Goal: Task Accomplishment & Management: Manage account settings

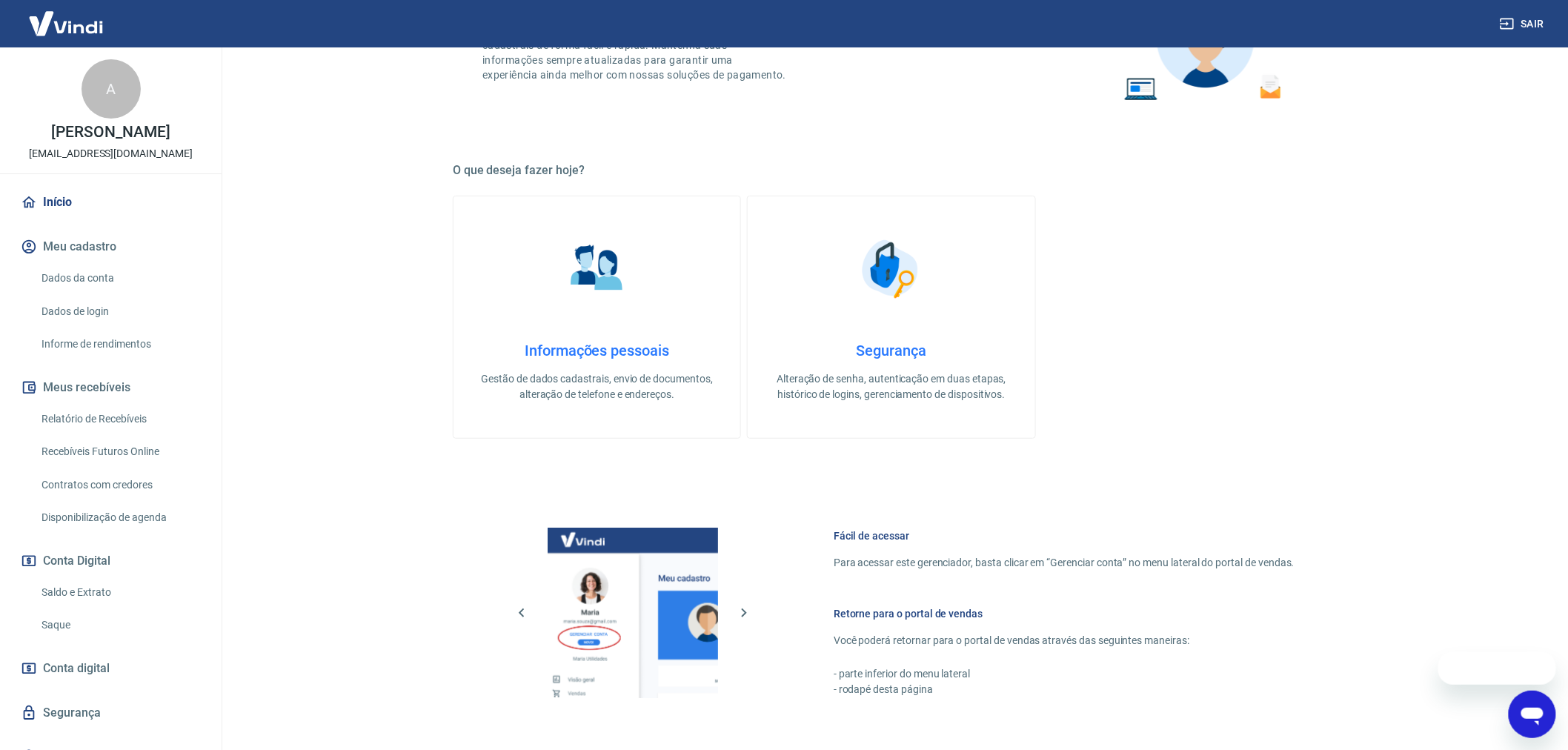
scroll to position [329, 0]
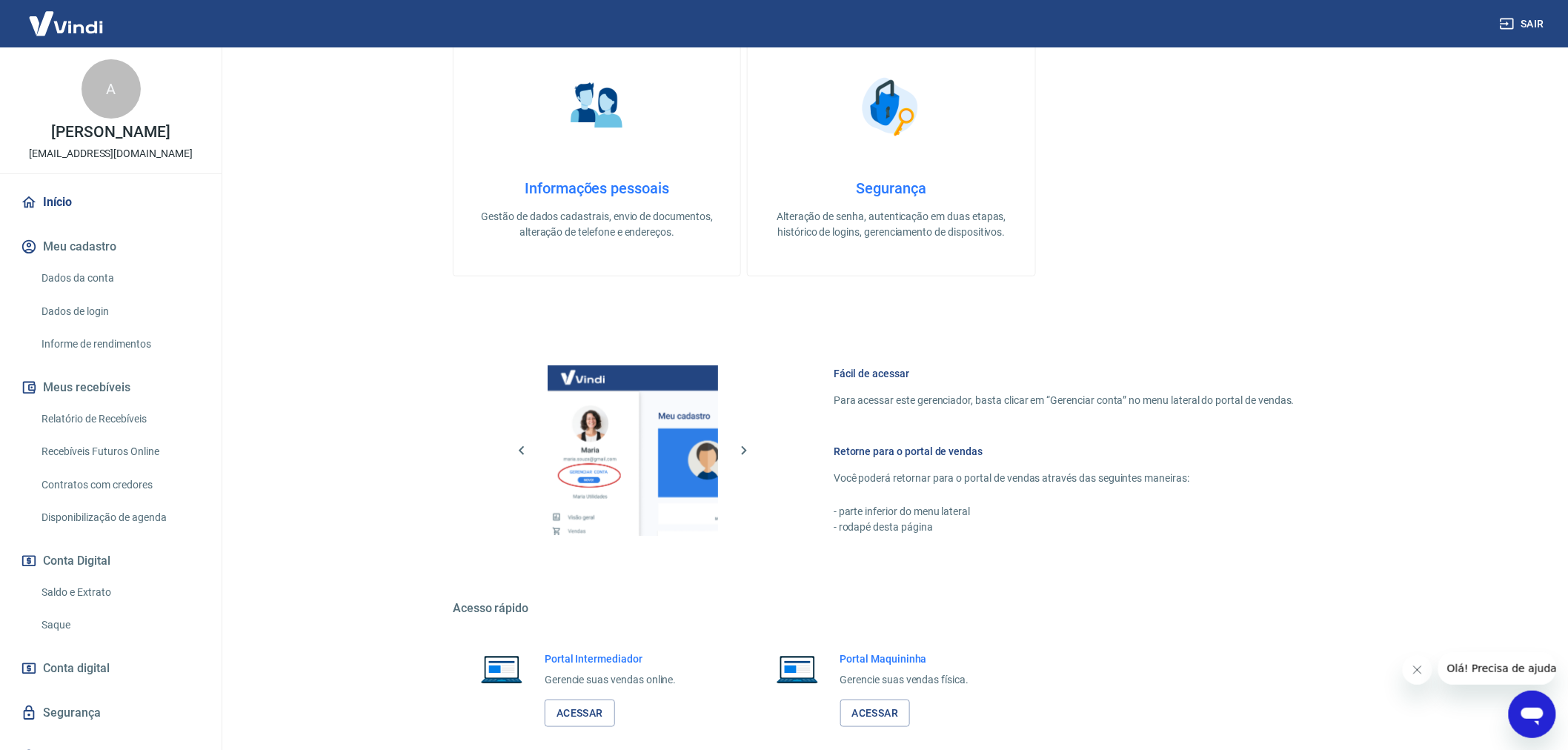
click at [86, 632] on link "Saque" at bounding box center [119, 625] width 169 height 31
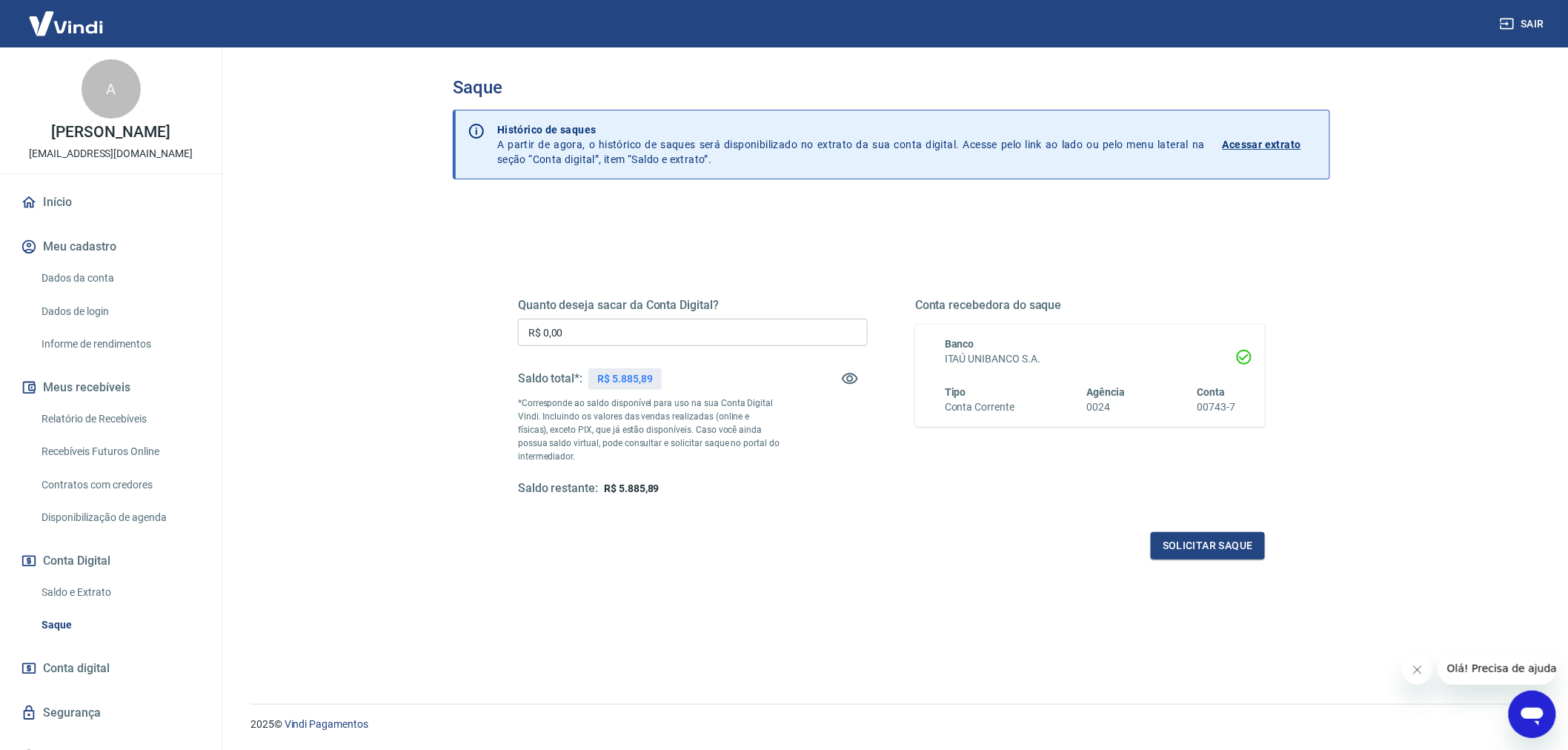
click at [623, 486] on span "R$ 5.885,89" at bounding box center [631, 488] width 55 height 12
drag, startPoint x: 618, startPoint y: 493, endPoint x: 682, endPoint y: 493, distance: 64.0
click at [682, 493] on div "Saldo restante: R$ 5.885,89" at bounding box center [693, 489] width 350 height 16
copy span "5.885,89"
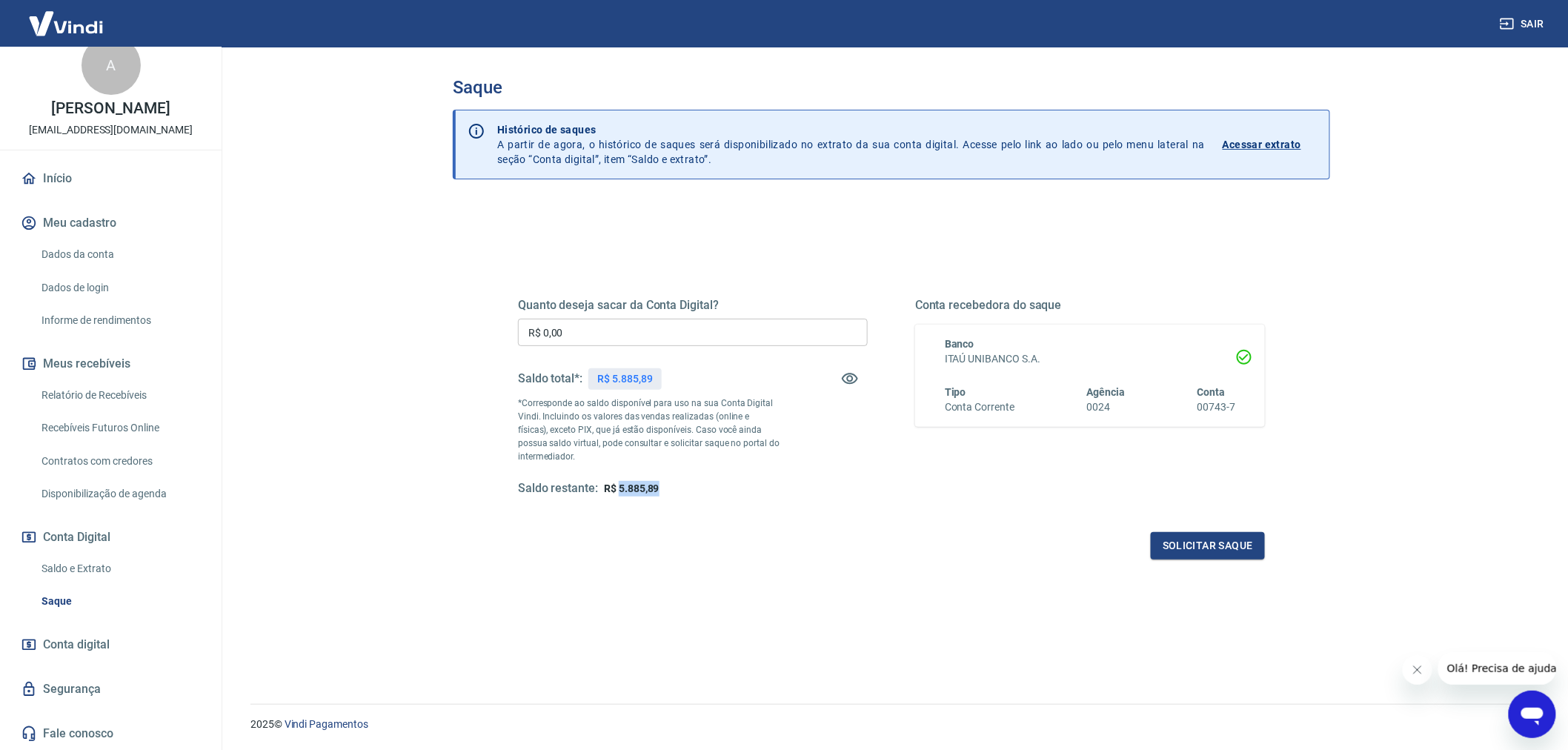
scroll to position [38, 0]
click at [92, 570] on link "Saldo e Extrato" at bounding box center [119, 569] width 169 height 31
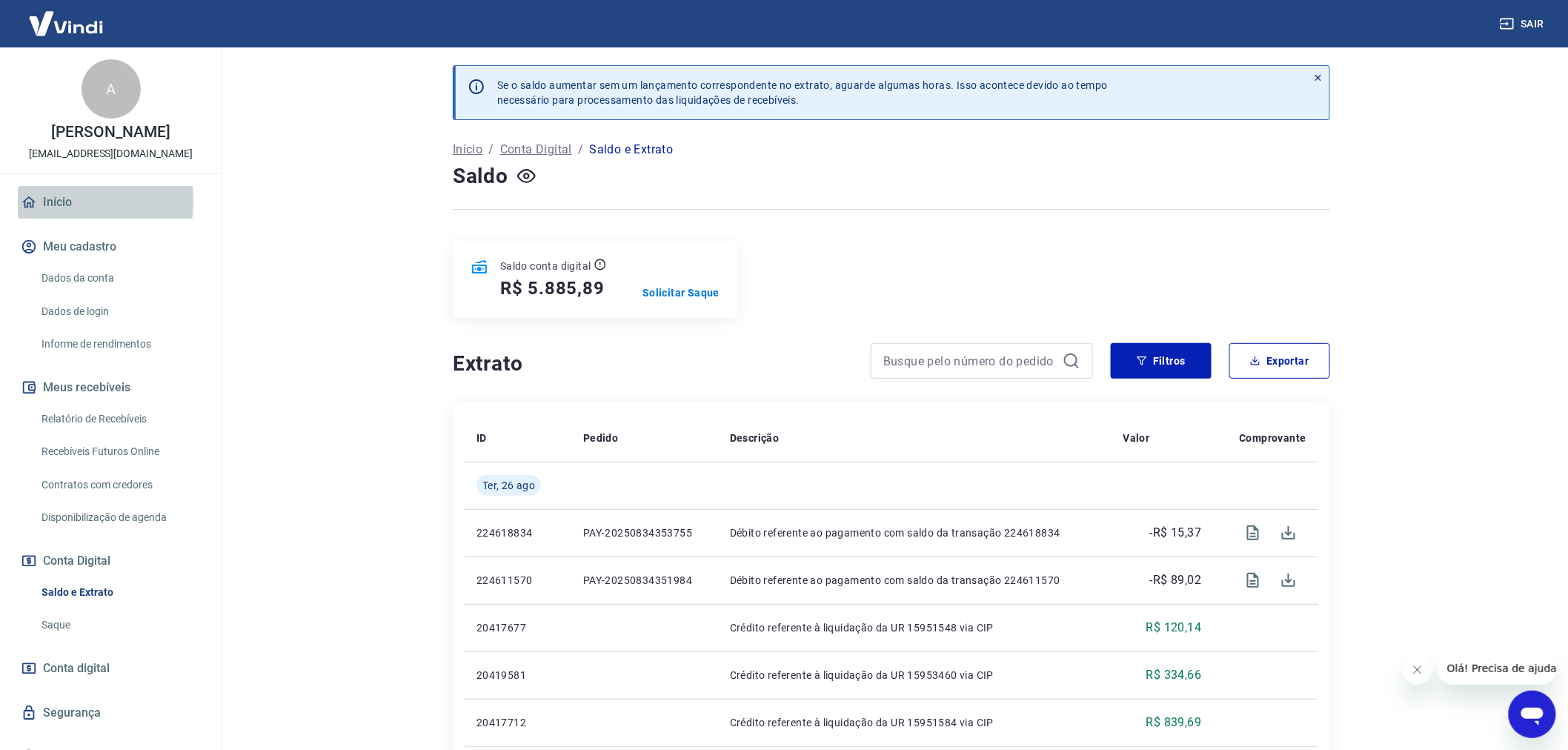
click at [56, 217] on link "Início" at bounding box center [111, 202] width 186 height 33
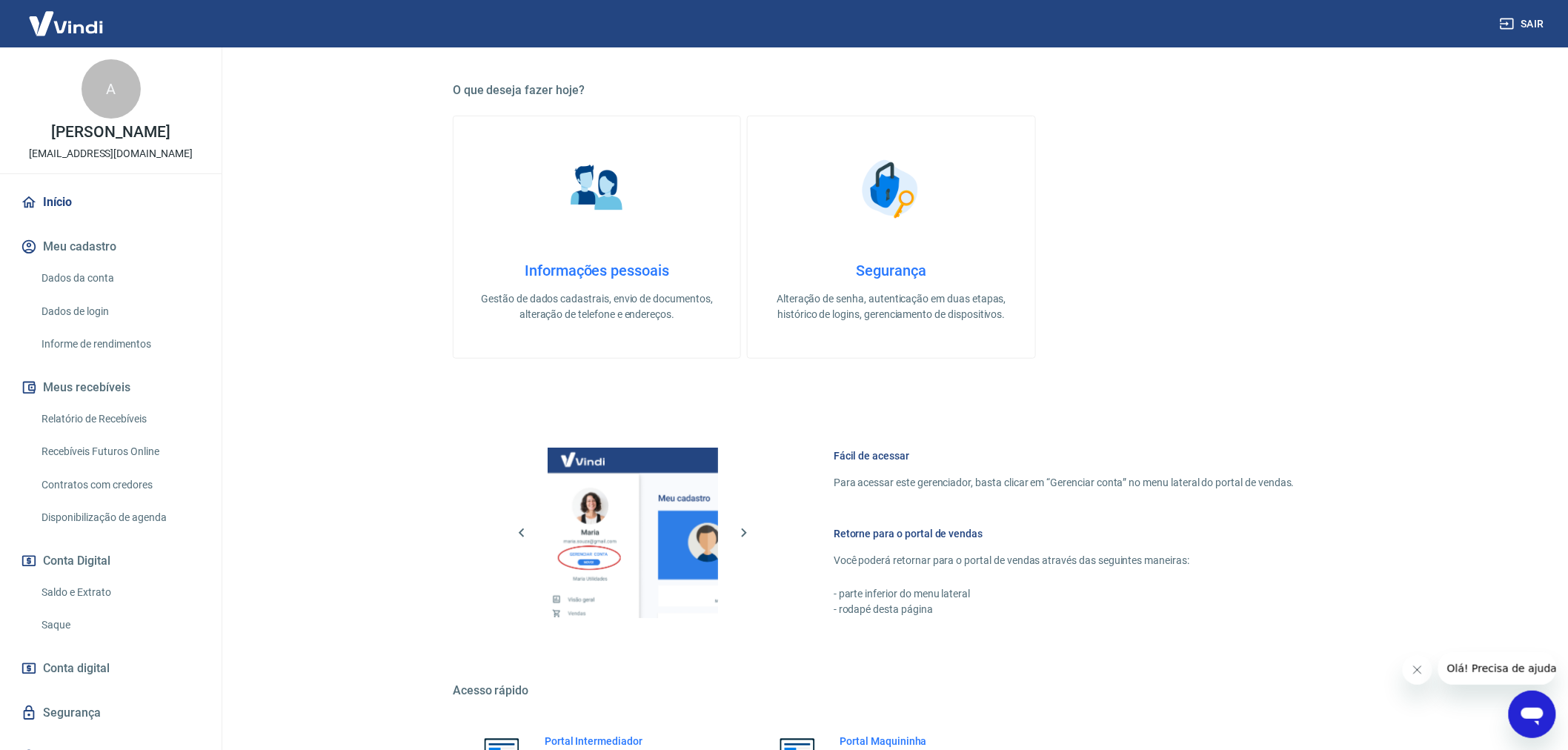
scroll to position [405, 0]
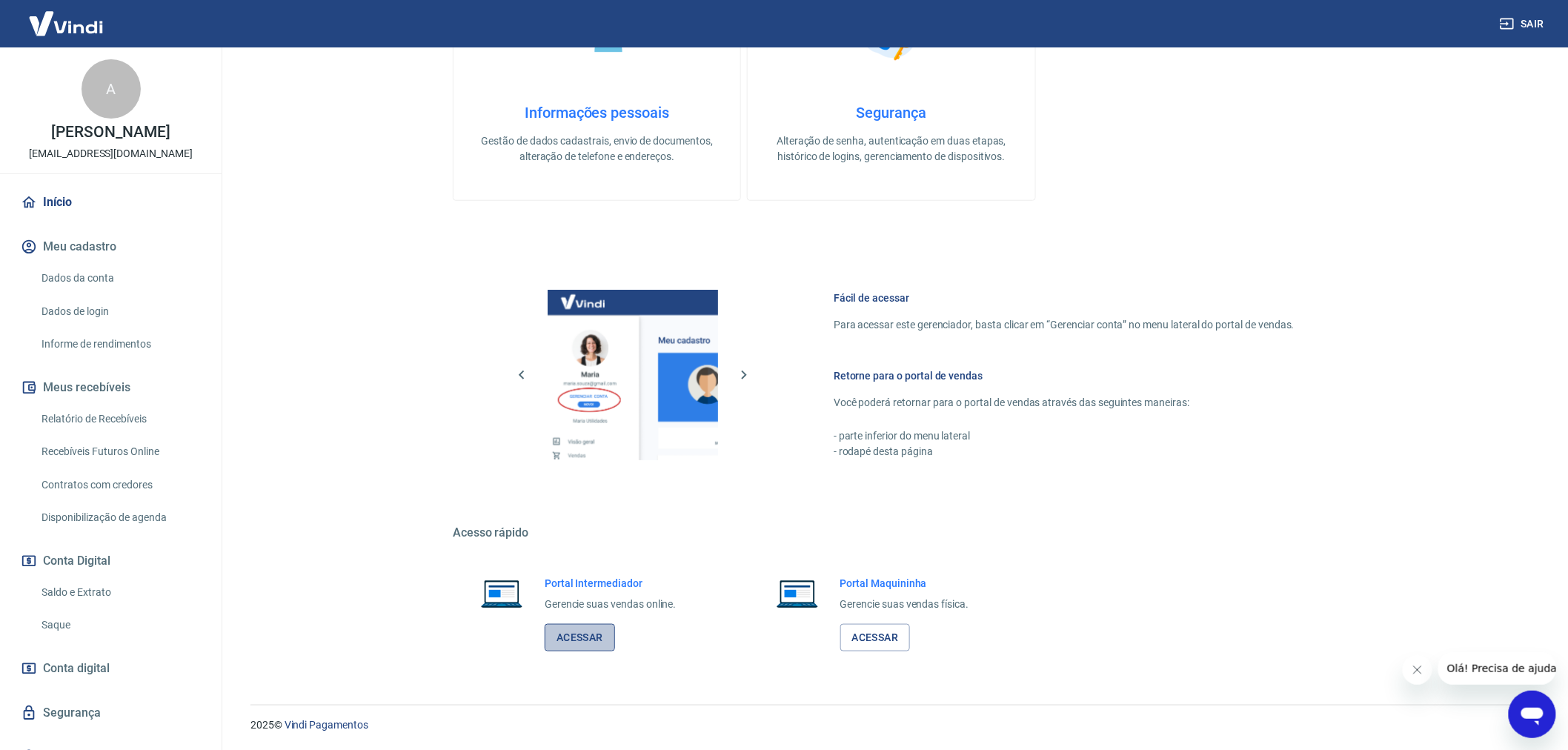
click at [575, 633] on link "Acessar" at bounding box center [580, 638] width 71 height 27
